Goal: Task Accomplishment & Management: Manage account settings

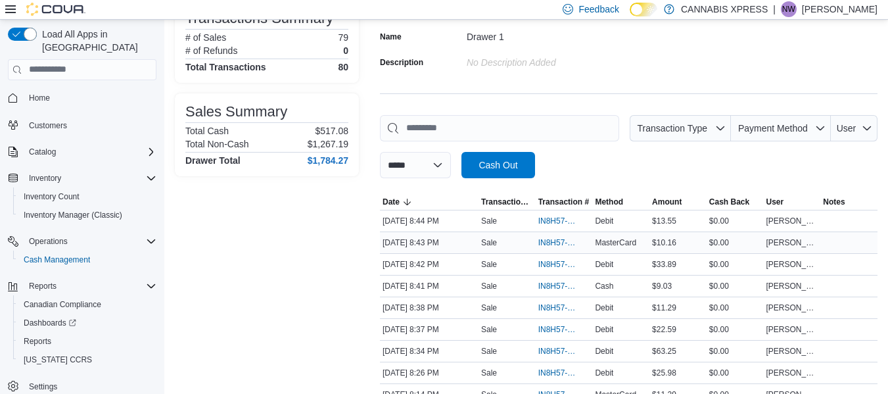
scroll to position [108, 0]
click at [570, 329] on span "IN8H57-751369" at bounding box center [558, 329] width 39 height 11
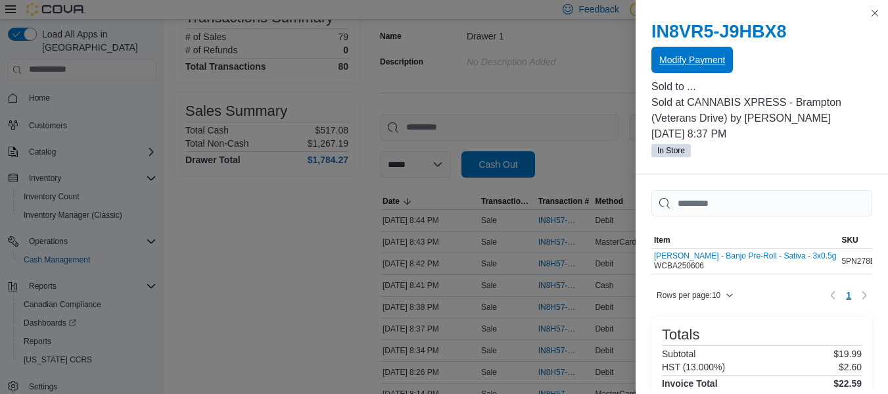
click at [704, 59] on span "Modify Payment" at bounding box center [693, 59] width 66 height 13
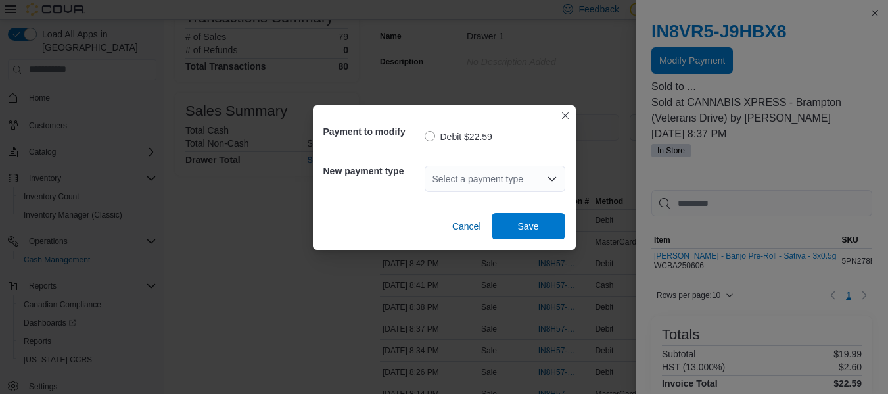
click at [474, 182] on div "Select a payment type" at bounding box center [495, 179] width 141 height 26
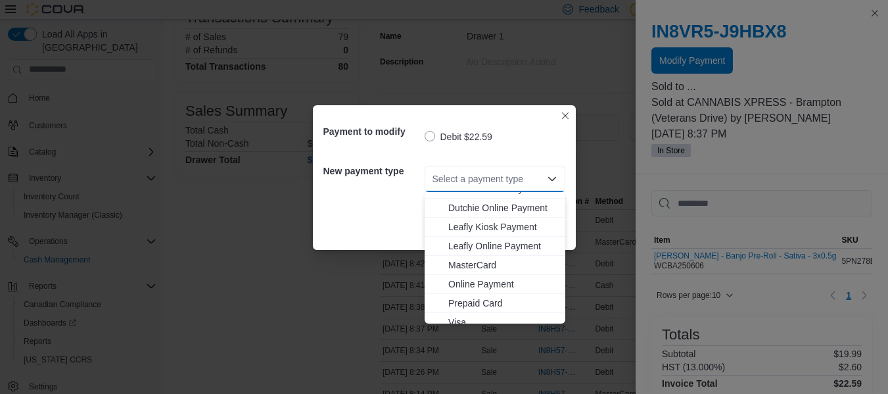
scroll to position [109, 0]
click at [470, 316] on span "Visa" at bounding box center [503, 321] width 109 height 13
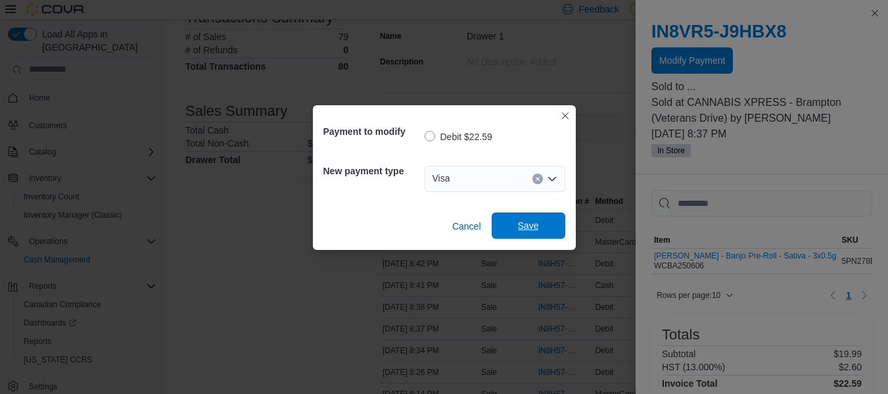
click at [525, 230] on span "Save" at bounding box center [528, 225] width 21 height 13
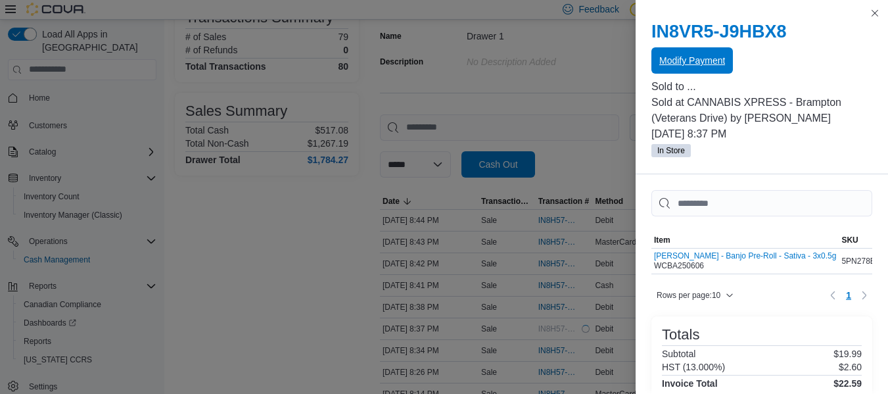
scroll to position [0, 0]
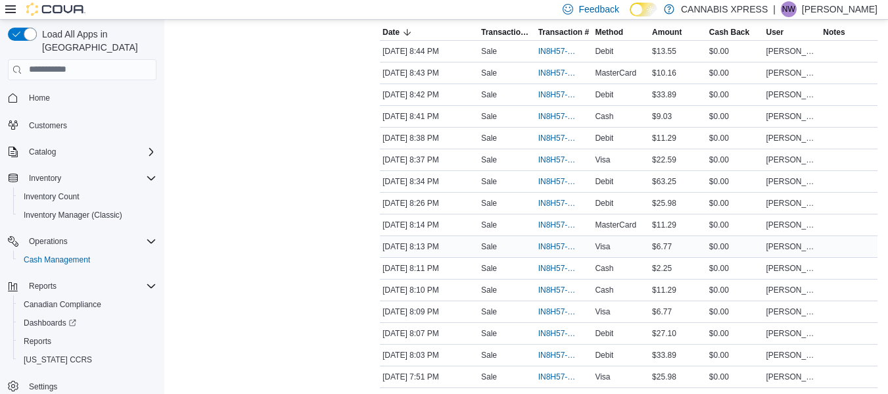
scroll to position [278, 0]
click at [545, 306] on span "IN8H57-751356" at bounding box center [558, 311] width 39 height 11
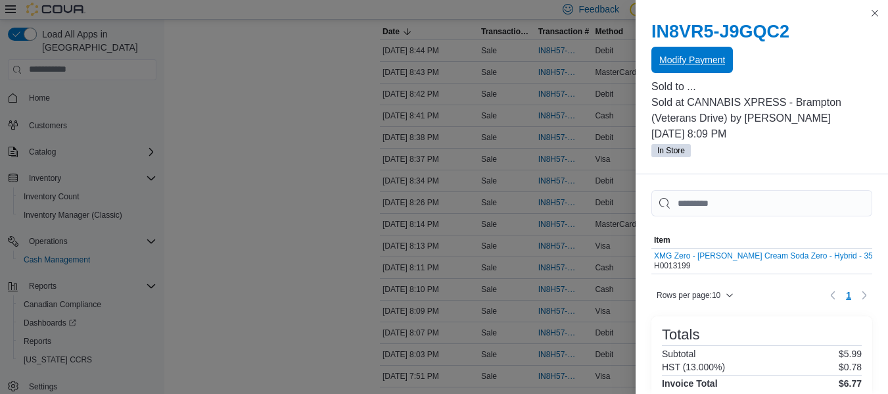
click at [689, 55] on span "Modify Payment" at bounding box center [693, 59] width 66 height 13
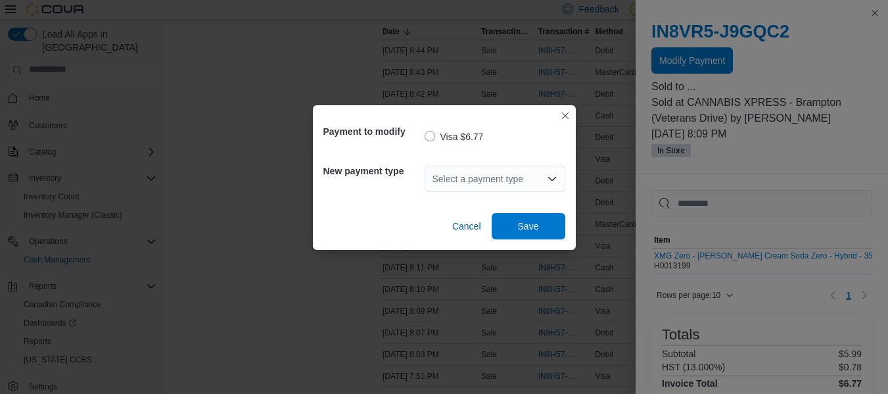
click at [470, 178] on div "Select a payment type" at bounding box center [495, 179] width 141 height 26
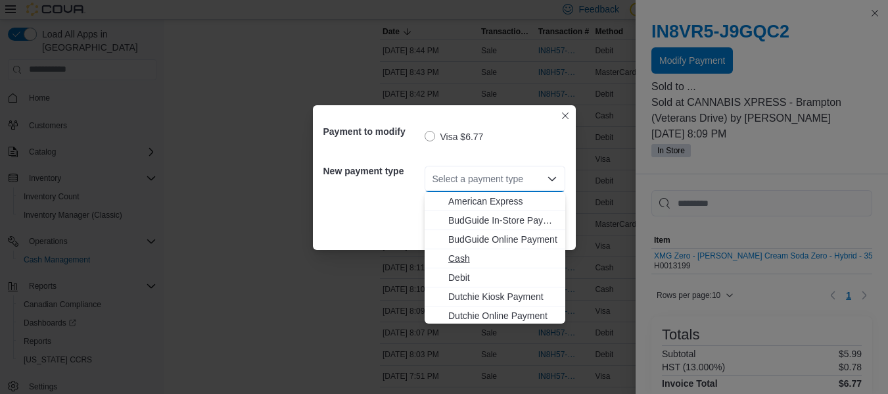
scroll to position [135, 0]
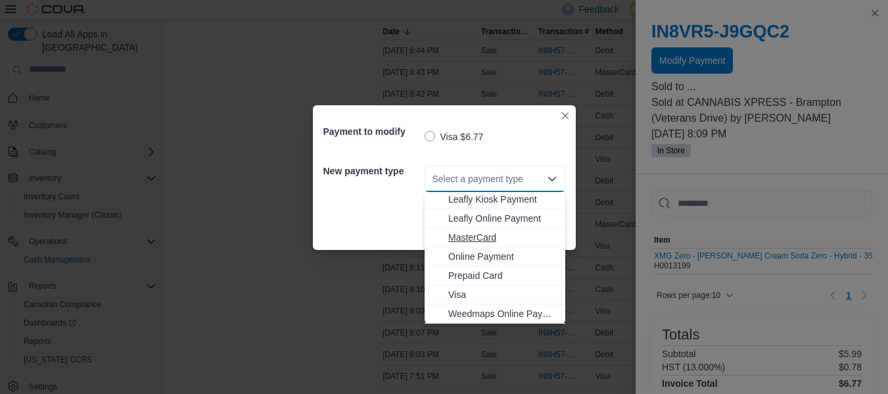
click at [485, 231] on span "MasterCard" at bounding box center [503, 237] width 109 height 13
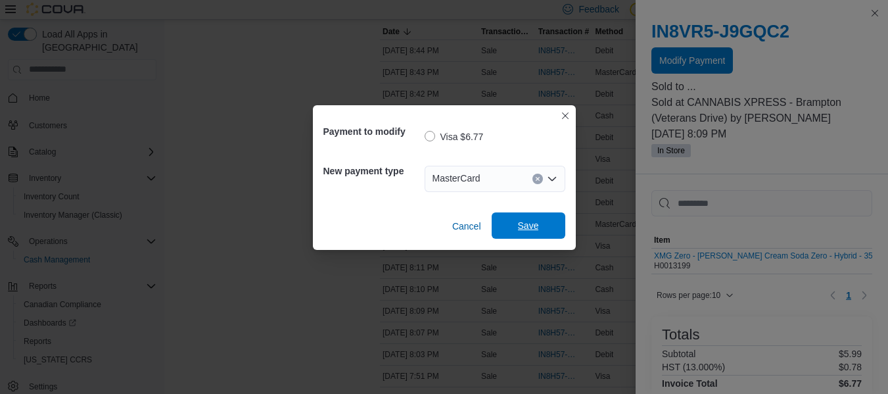
click at [533, 231] on span "Save" at bounding box center [528, 225] width 21 height 13
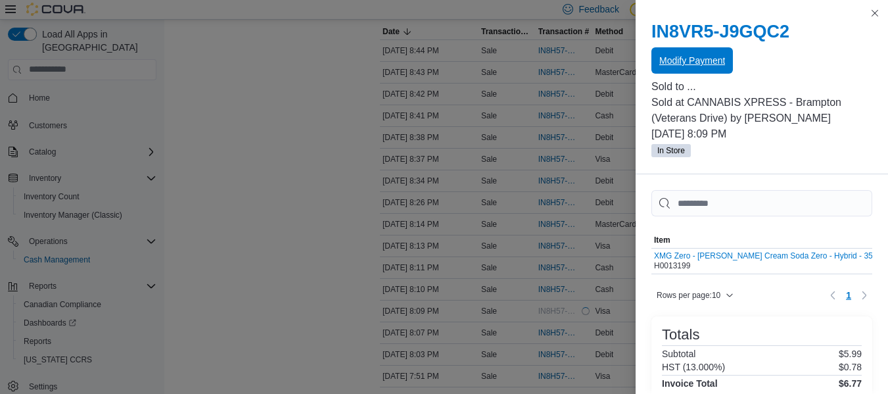
scroll to position [0, 0]
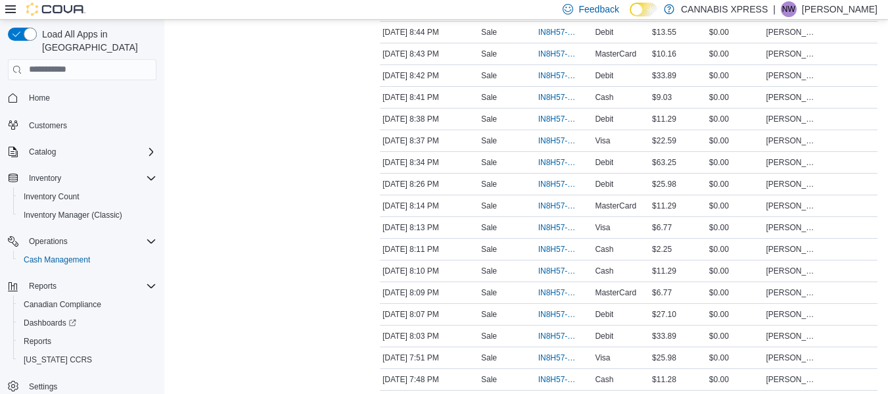
scroll to position [319, 0]
click at [547, 208] on span "IN8H57-751361" at bounding box center [558, 204] width 39 height 11
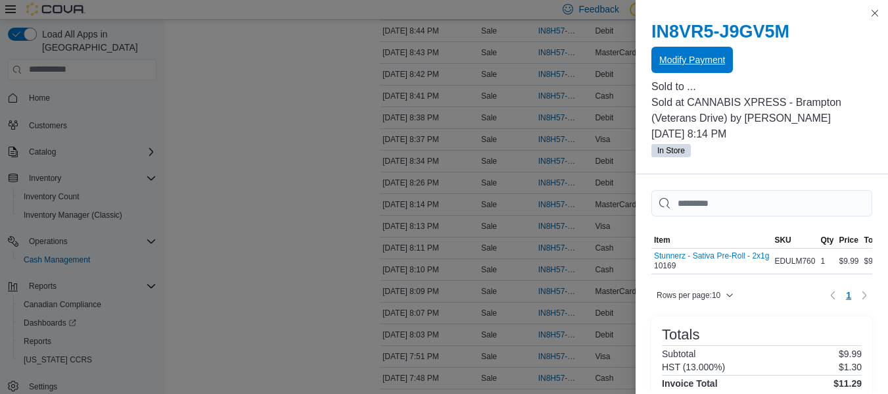
click at [712, 72] on span "Modify Payment" at bounding box center [693, 60] width 66 height 26
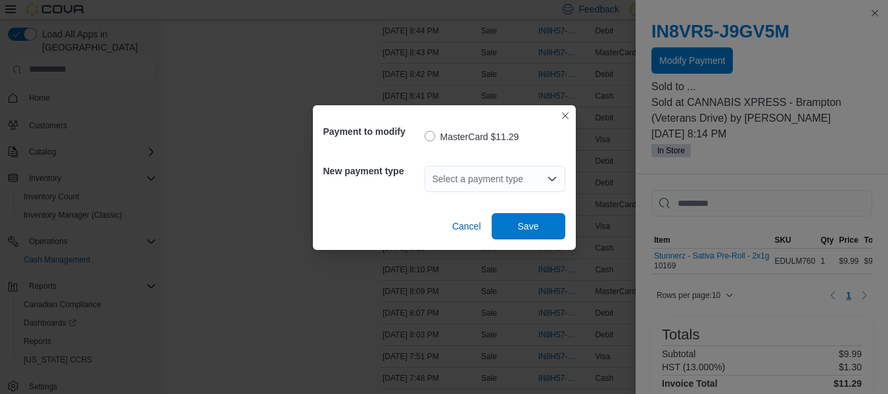
click at [472, 183] on div "Select a payment type" at bounding box center [495, 179] width 141 height 26
click at [472, 183] on div "Select a payment type Combo box. Selected. Combo box input. Select a payment ty…" at bounding box center [495, 179] width 141 height 26
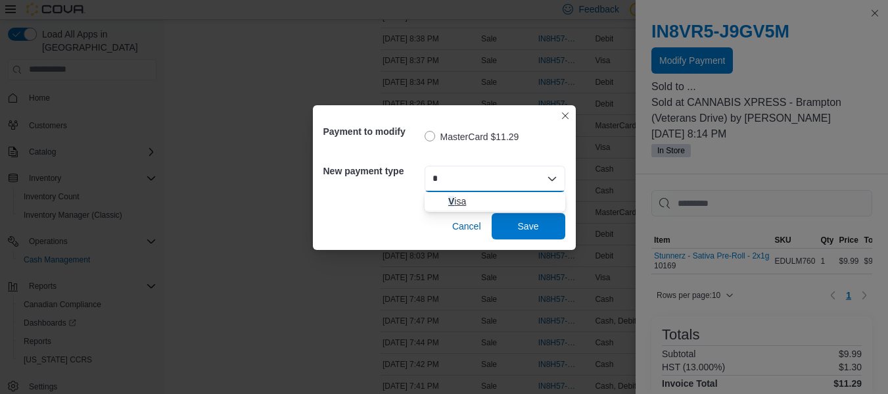
type input "*"
click at [473, 203] on span "V isa" at bounding box center [503, 201] width 109 height 13
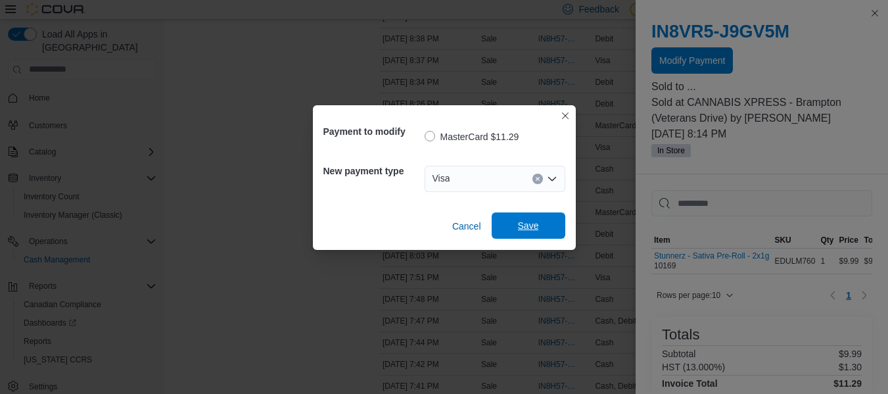
click at [552, 237] on span "Save" at bounding box center [529, 225] width 58 height 26
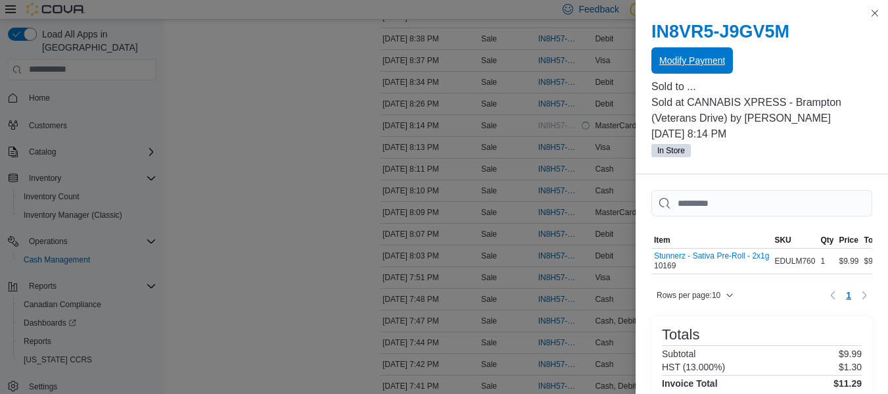
scroll to position [0, 0]
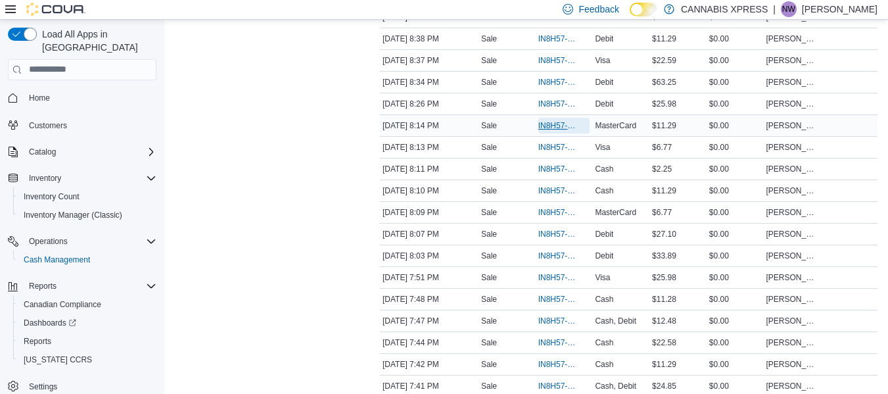
click at [552, 127] on span "IN8H57-751361" at bounding box center [558, 125] width 39 height 11
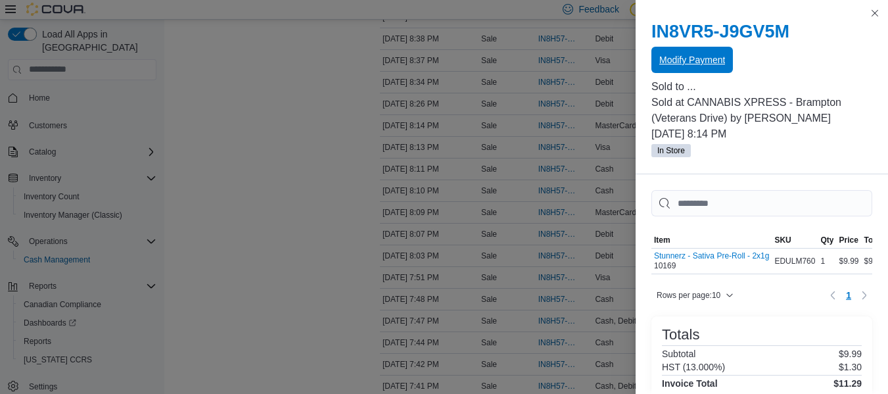
click at [687, 59] on span "Modify Payment" at bounding box center [693, 59] width 66 height 13
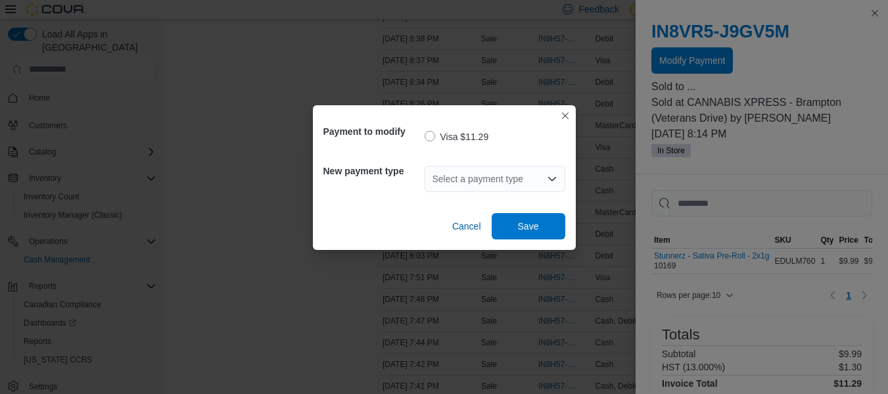
click at [444, 287] on div "Payment to modify Visa $11.29 New payment type Select a payment type Cancel Save" at bounding box center [444, 197] width 888 height 394
click at [474, 224] on span "Cancel" at bounding box center [466, 226] width 29 height 13
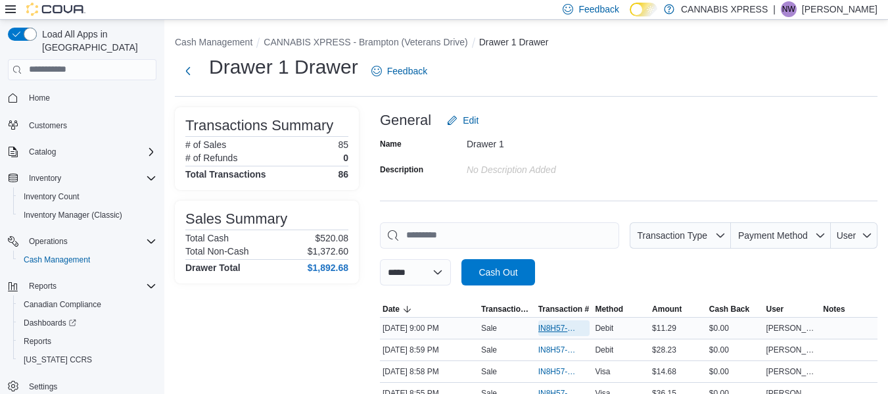
click at [564, 328] on span "IN8H57-751385" at bounding box center [558, 328] width 39 height 11
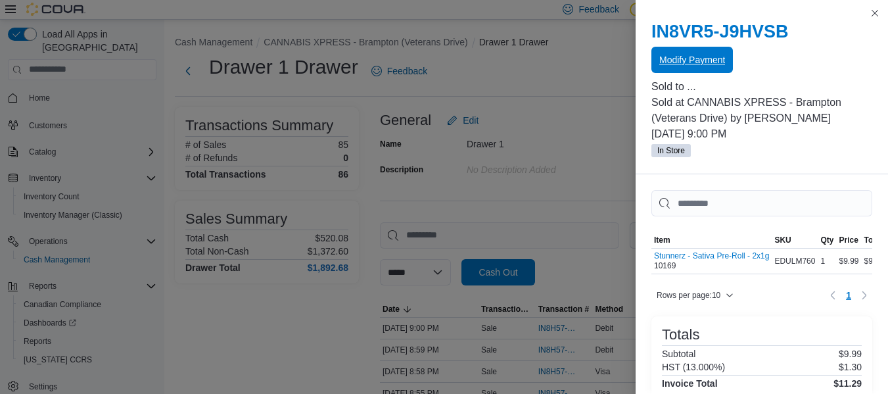
click at [701, 57] on span "Modify Payment" at bounding box center [693, 59] width 66 height 13
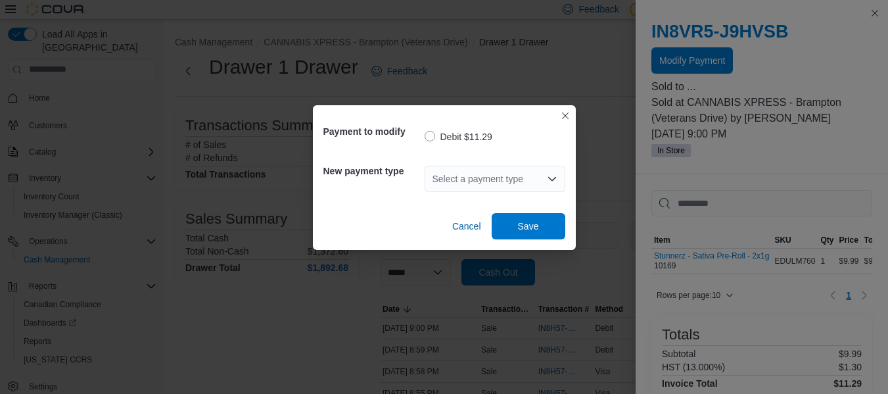
click at [452, 185] on div "Select a payment type" at bounding box center [495, 179] width 141 height 26
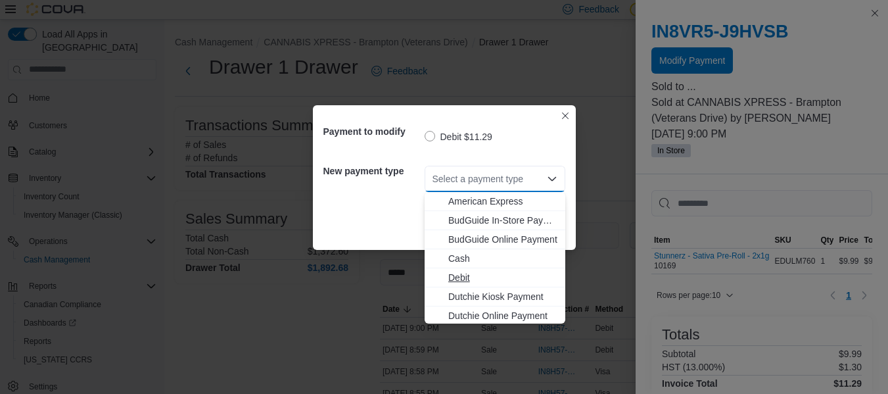
click at [487, 276] on span "Debit" at bounding box center [503, 277] width 109 height 13
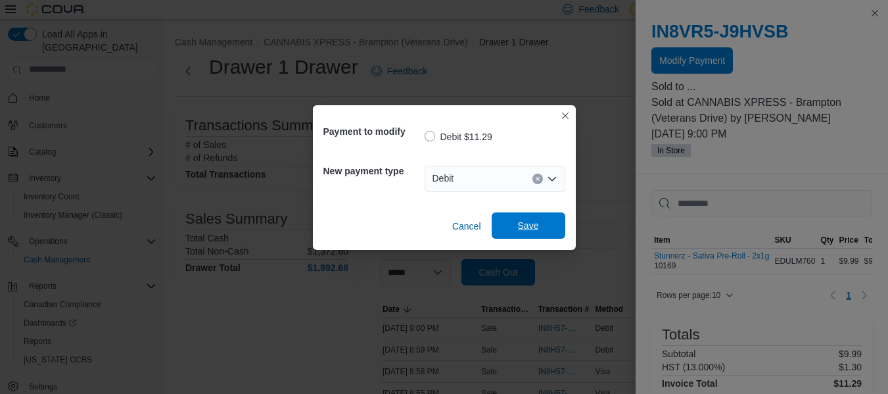
click at [521, 227] on span "Save" at bounding box center [528, 225] width 21 height 13
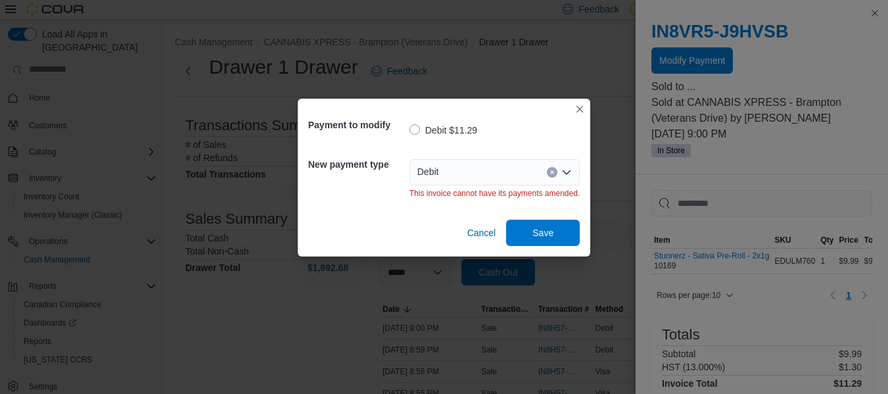
click at [551, 172] on icon "Clear input" at bounding box center [552, 172] width 5 height 5
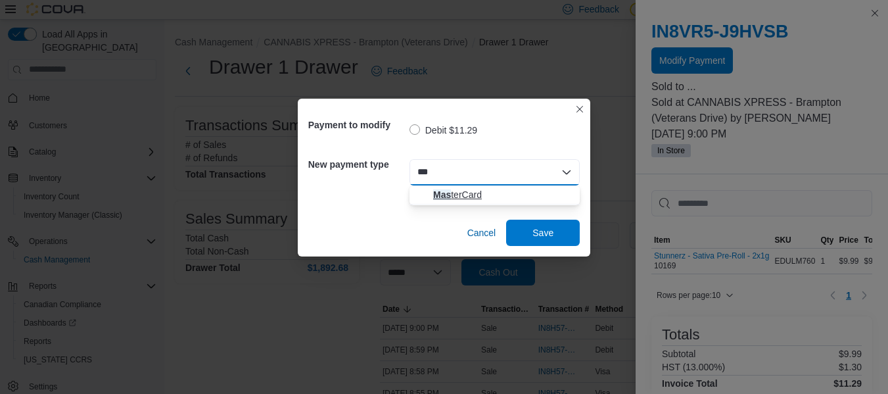
type input "***"
click at [471, 191] on span "Mas terCard" at bounding box center [502, 194] width 139 height 13
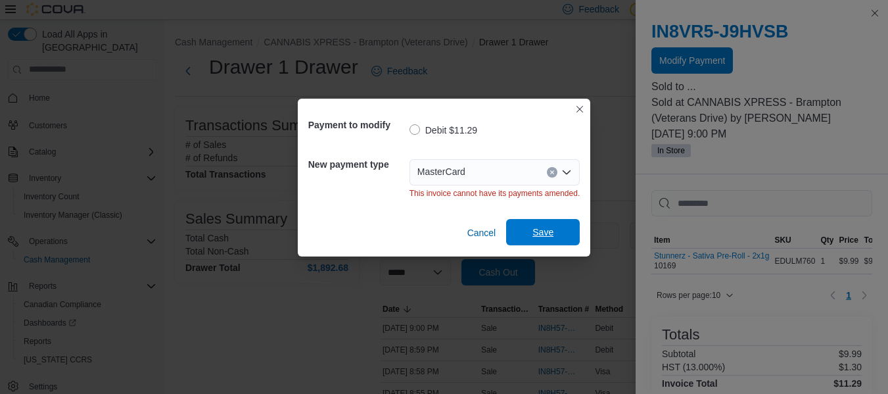
click at [540, 237] on span "Save" at bounding box center [543, 232] width 21 height 13
